Goal: Navigation & Orientation: Go to known website

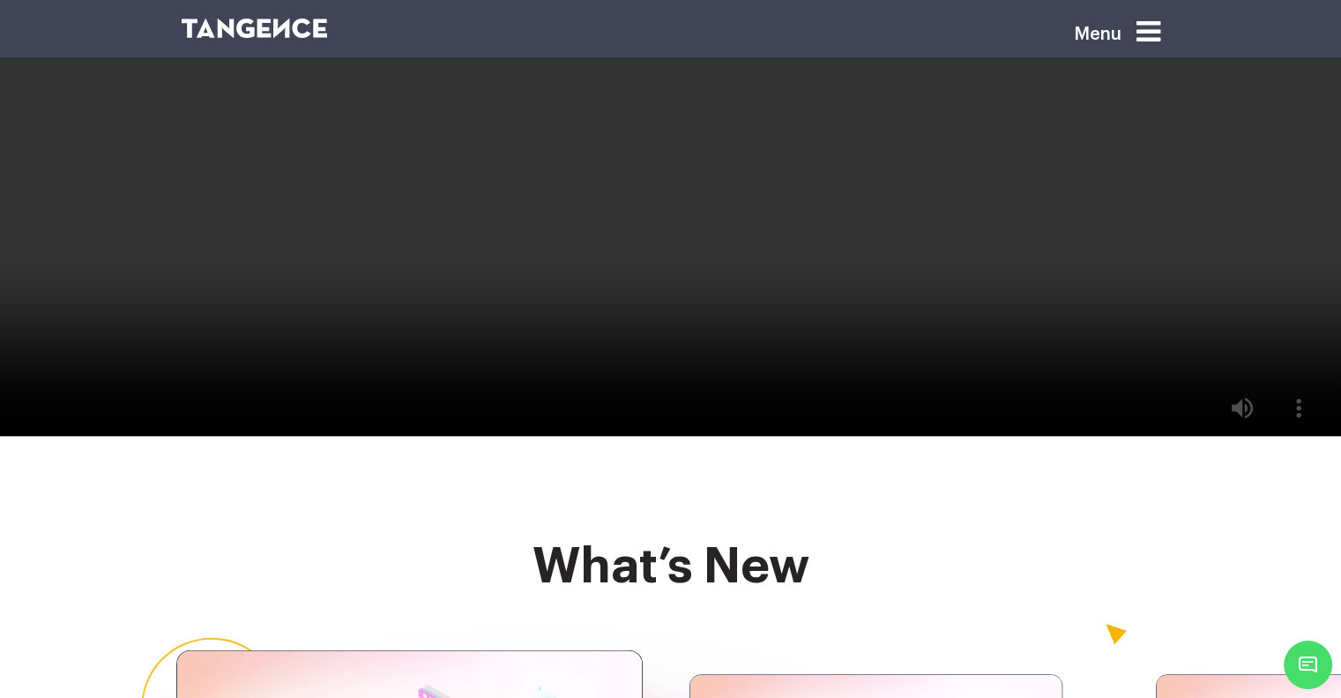
scroll to position [4233, 0]
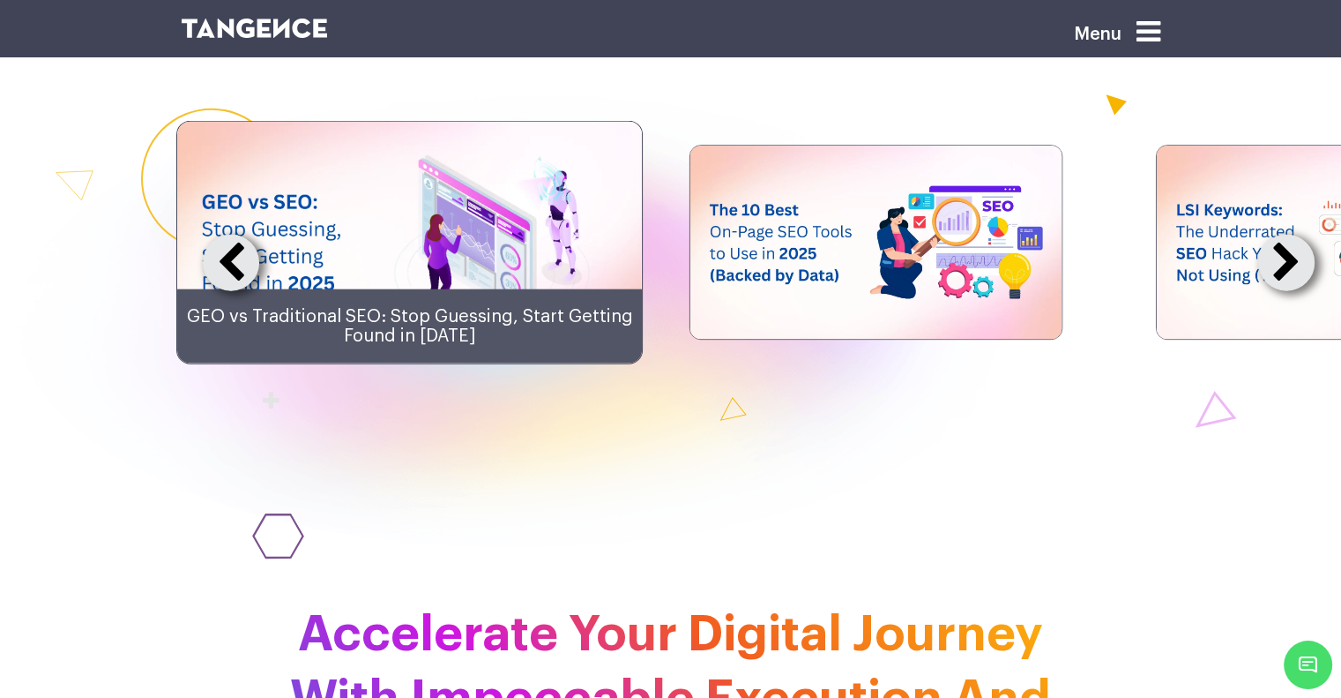
click at [1289, 291] on button at bounding box center [1287, 263] width 56 height 56
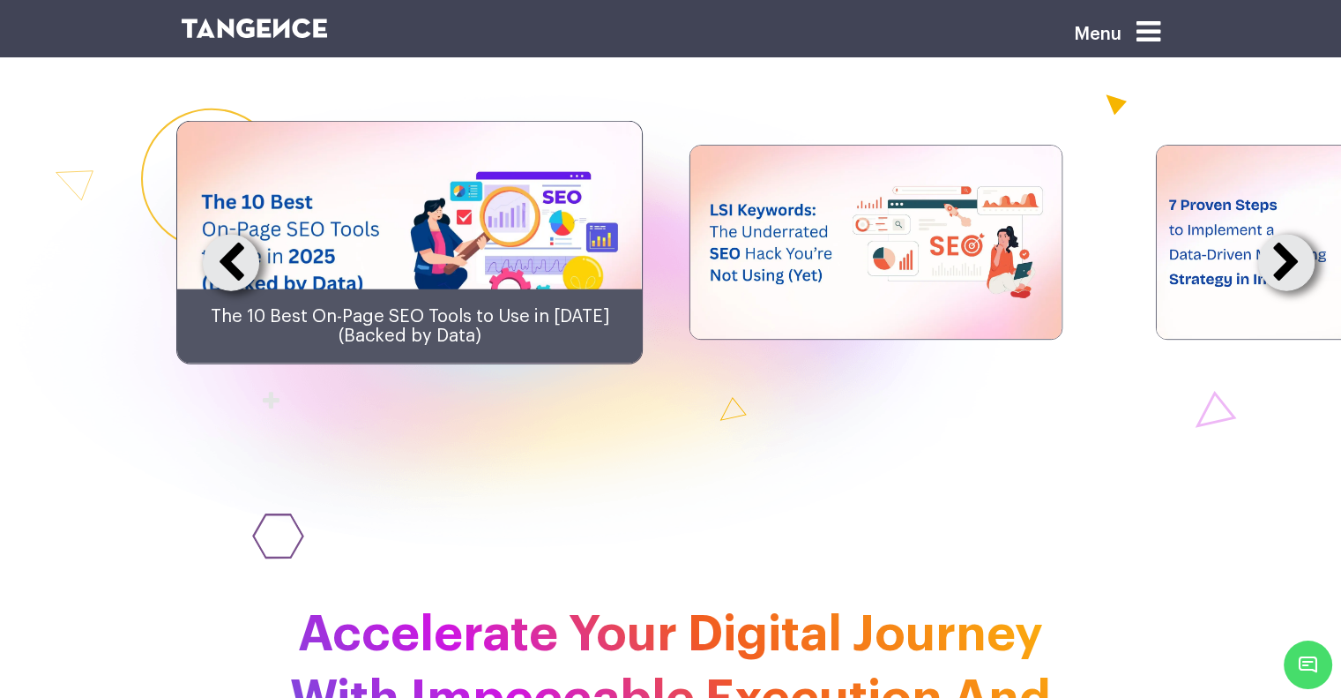
click at [1289, 291] on button at bounding box center [1287, 263] width 56 height 56
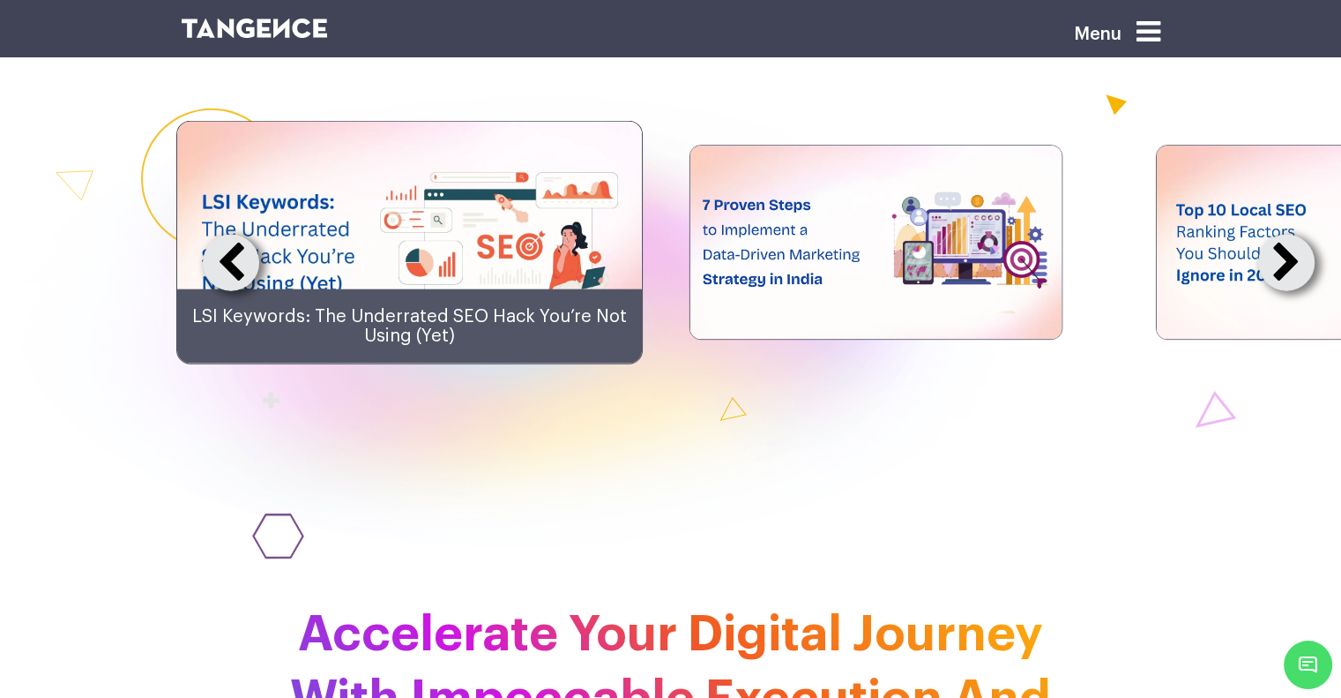
click at [1289, 291] on button at bounding box center [1287, 263] width 56 height 56
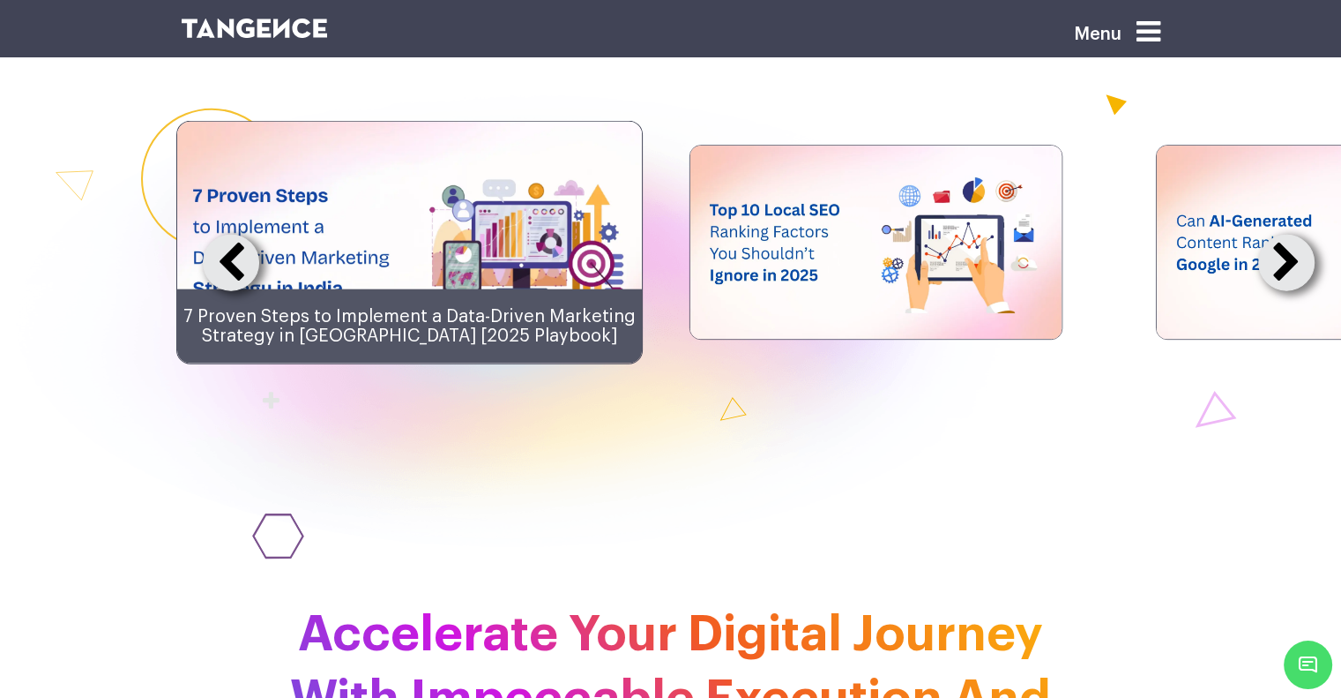
click at [1289, 291] on button at bounding box center [1287, 263] width 56 height 56
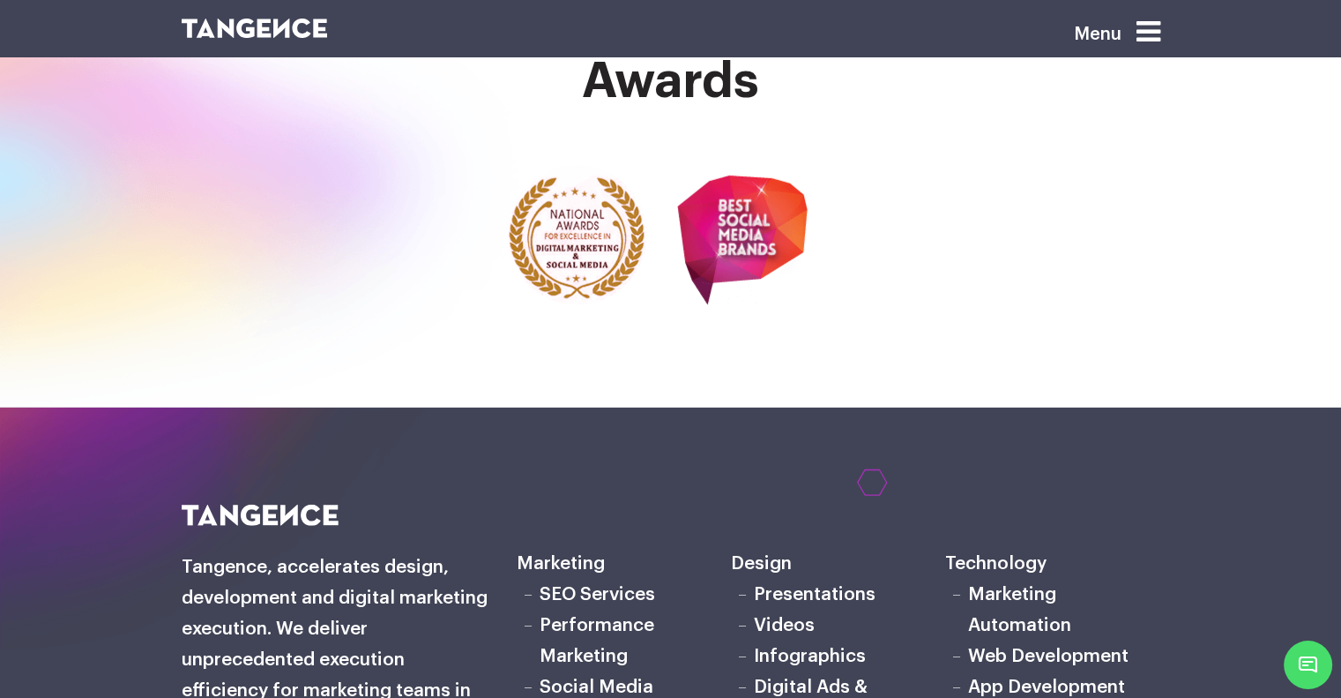
scroll to position [5292, 0]
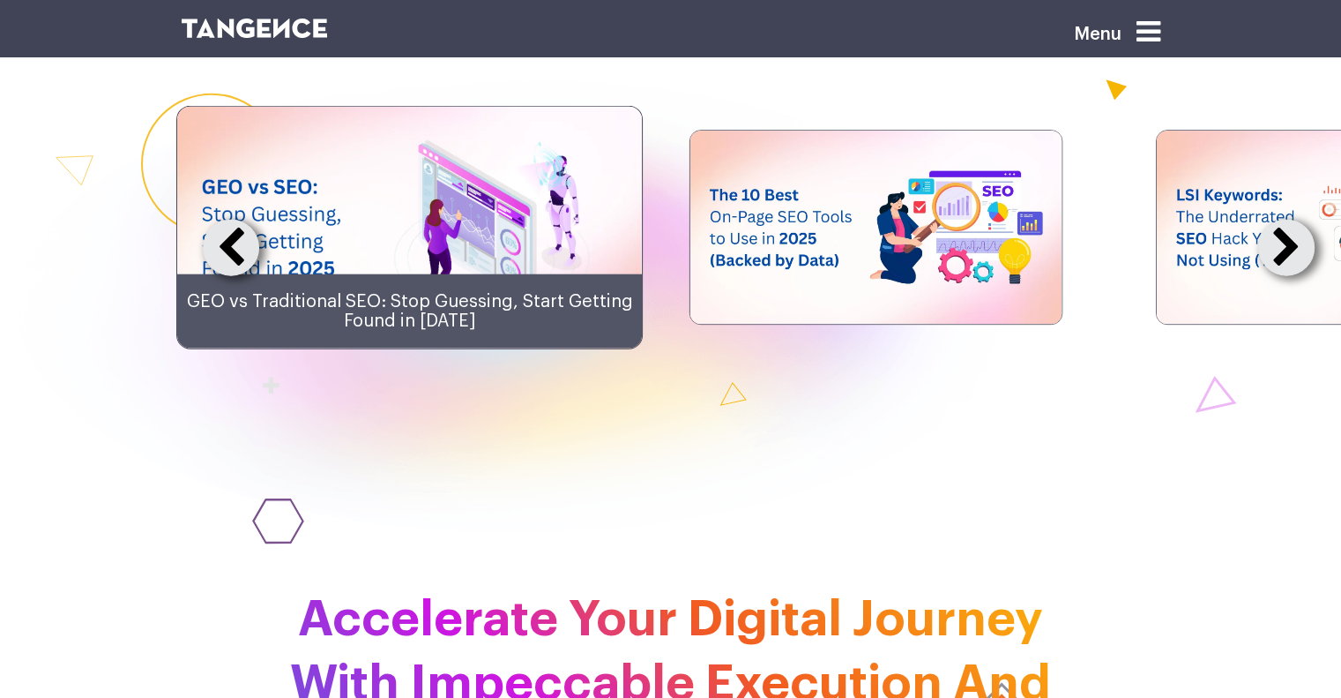
scroll to position [5292, 0]
